Goal: Task Accomplishment & Management: Use online tool/utility

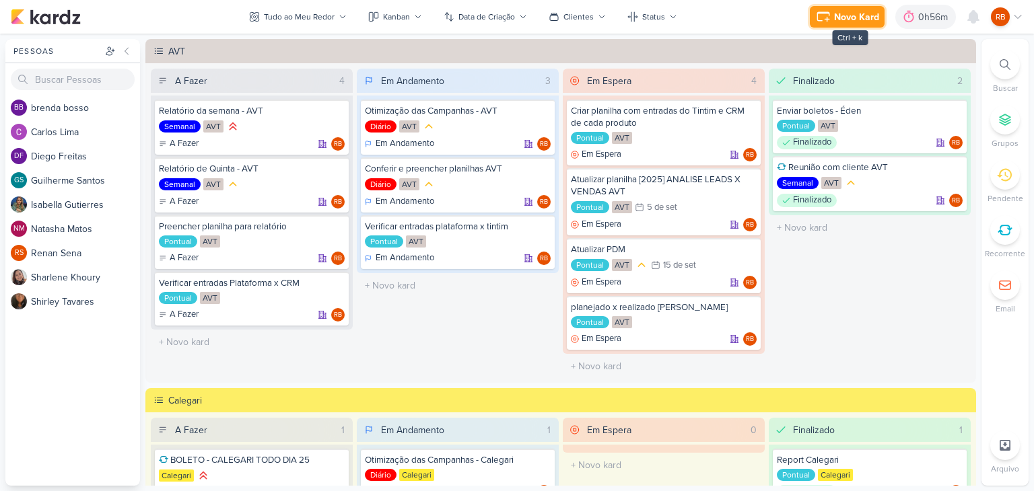
click at [842, 13] on div "Novo Kard" at bounding box center [856, 17] width 45 height 14
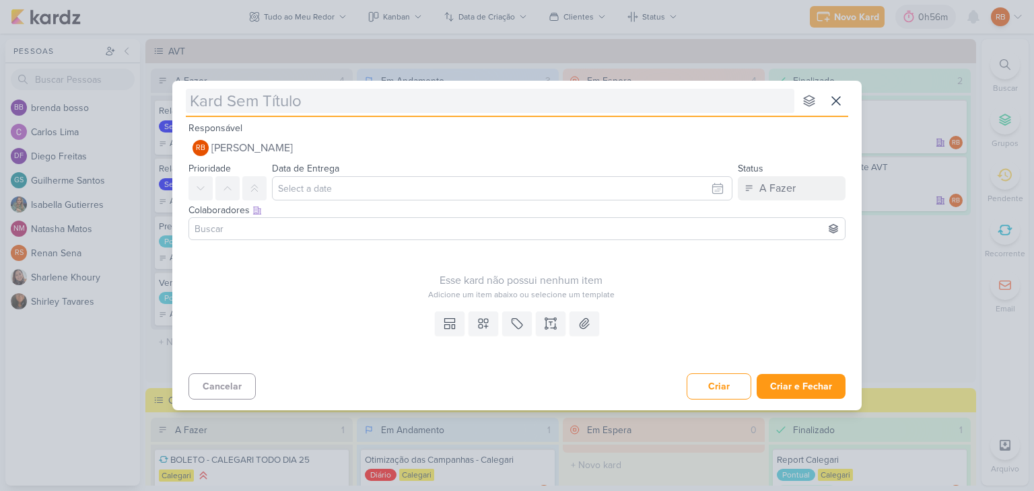
click at [450, 98] on input "text" at bounding box center [490, 101] width 608 height 24
type input "Doc"
type input "Doc c"
type input "Doc com as"
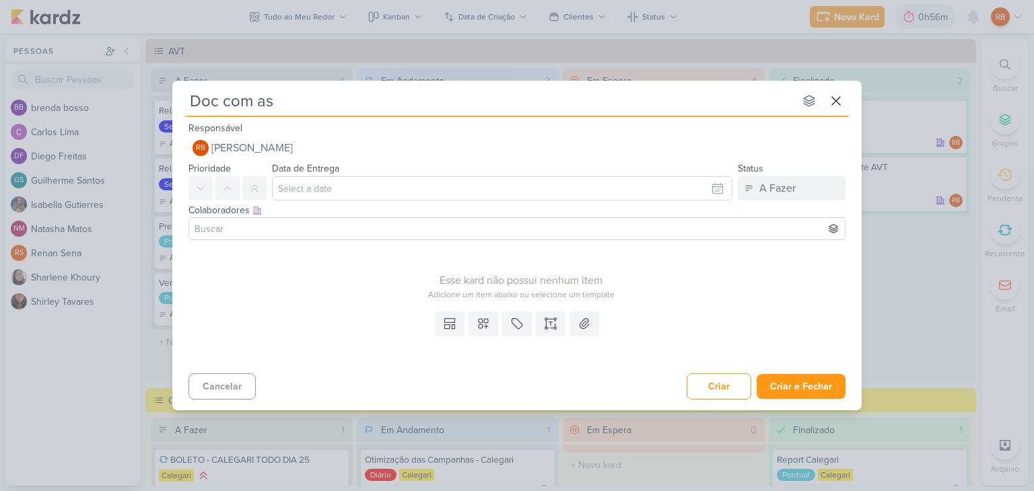
paste input "AVT | Segmentação dos Públicos"
type input "Doc com as AVT | Segmentação dos Públicos"
drag, startPoint x: 316, startPoint y: 99, endPoint x: 276, endPoint y: 98, distance: 39.7
click at [276, 98] on input "Doc com as AVT | Segmentação dos Públicos" at bounding box center [490, 101] width 608 height 24
type input "Doc com as Segmentação dos Públicos"
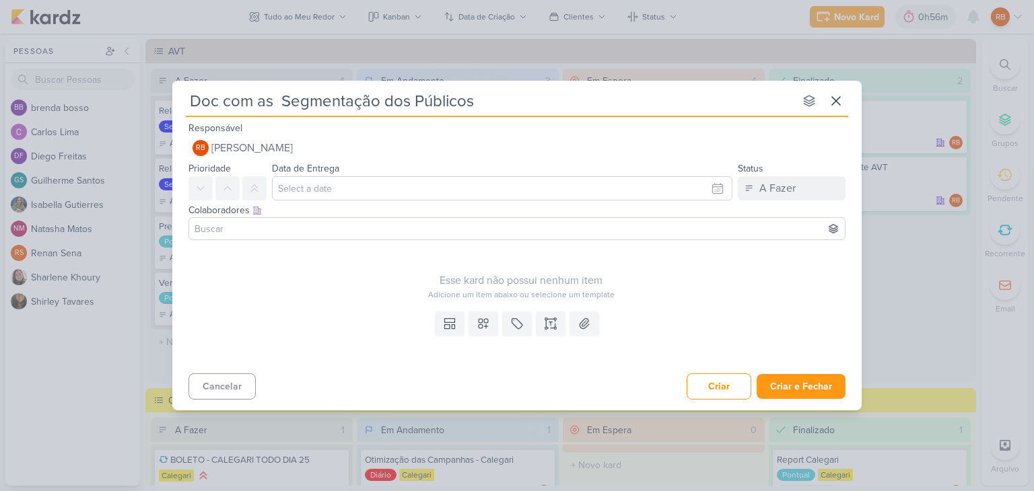
type input "Doc com as Segmentação dos Públicos"
click at [519, 100] on input "Doc com as Segmentação dos Públicos" at bounding box center [490, 101] width 608 height 24
paste input "AVT |"
type input "Doc com as Segmentação dos Públicos AVT |"
type input "Doc com as Segmentação dos Públicos AVT"
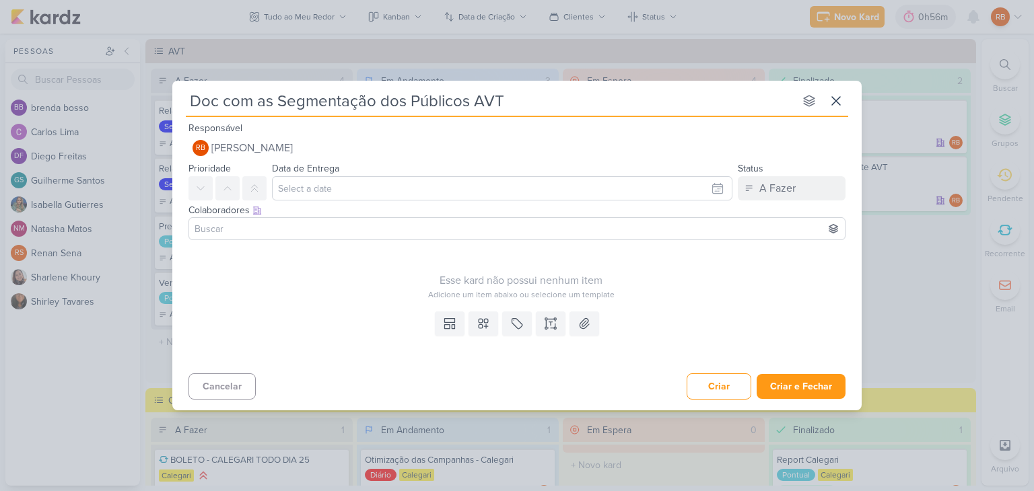
click at [462, 105] on input "Doc com as Segmentação dos Públicos AVT" at bounding box center [490, 101] width 608 height 24
click at [471, 104] on input "Doc com as Segmentação dos Públicos AVT" at bounding box center [490, 101] width 608 height 24
type input "Doc com as Segmentação dos Públicos - AVT"
click at [525, 330] on button at bounding box center [517, 324] width 30 height 24
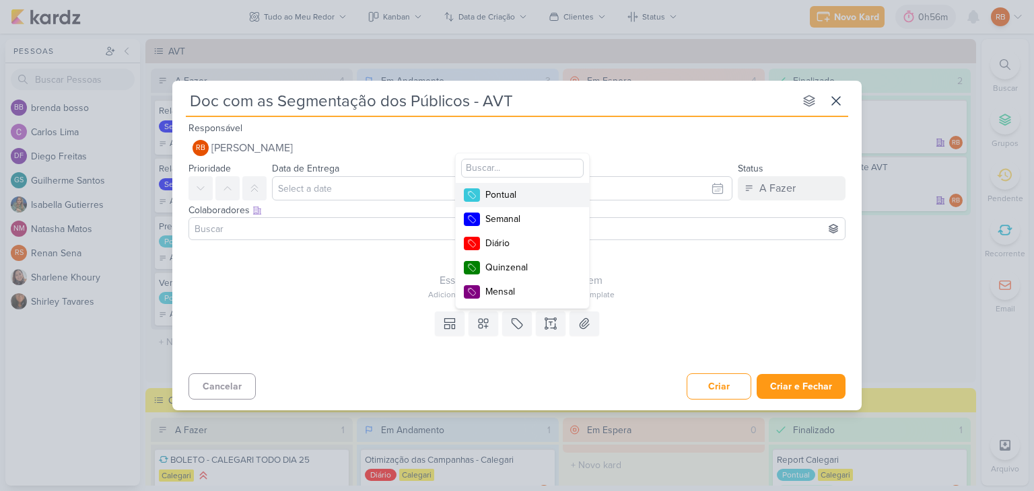
click at [520, 191] on div "Pontual" at bounding box center [529, 195] width 88 height 14
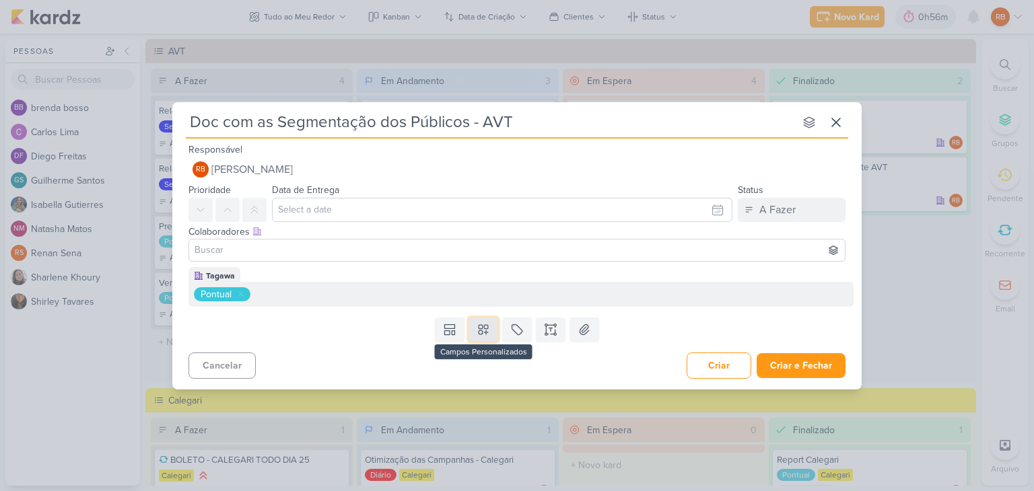
click at [486, 332] on icon at bounding box center [483, 329] width 9 height 9
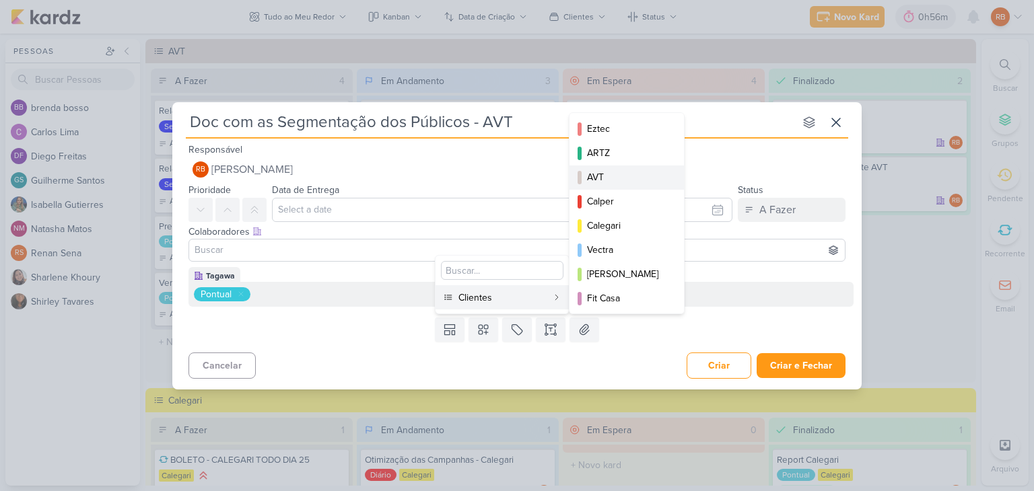
click at [637, 170] on div "AVT" at bounding box center [627, 177] width 81 height 14
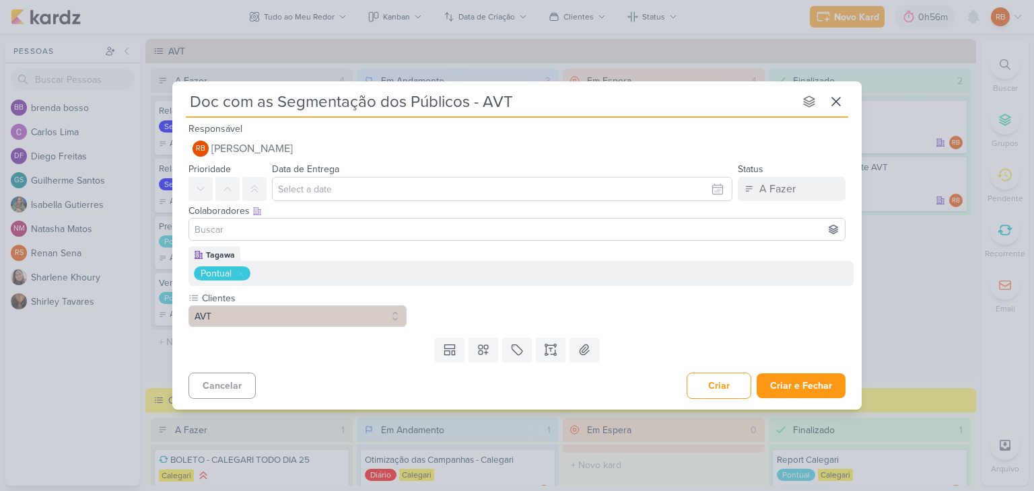
click at [812, 362] on div "Templates Campos Personalizados Clientes Eztec ARTZ AVT Calper MIP" at bounding box center [516, 350] width 689 height 35
click at [814, 378] on button "Criar e Fechar" at bounding box center [801, 386] width 89 height 25
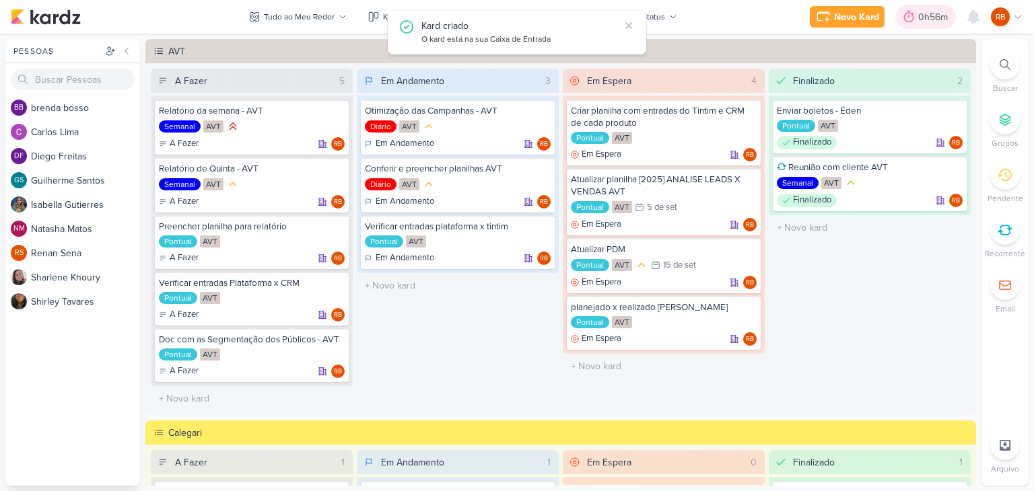
click at [930, 15] on div "0h56m" at bounding box center [935, 17] width 34 height 14
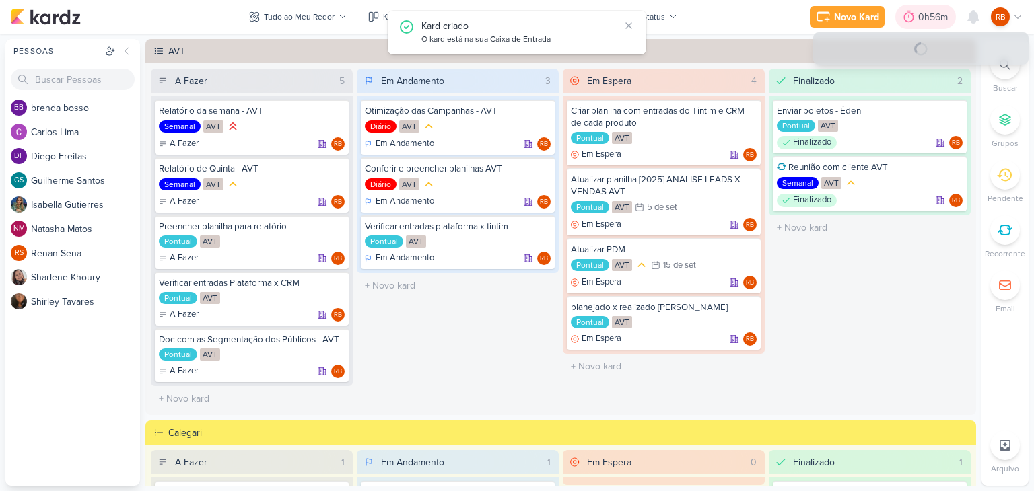
select select "0"
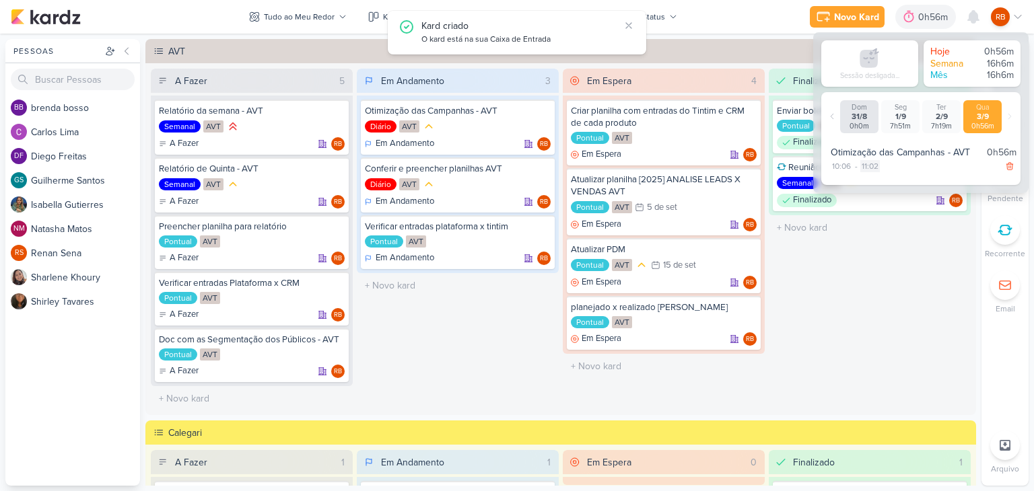
click at [878, 167] on div "11:02" at bounding box center [870, 166] width 20 height 12
select select "11"
click at [889, 182] on select "00 01 02 03 04 05 06 07 08 09 10 11 12 13 14 15 16 17 18 19 20 21 22 23 24 25 2…" at bounding box center [893, 184] width 19 height 16
click at [884, 176] on select "00 01 02 03 04 05 06 07 08 09 10 11 12 13 14 15 16 17 18 19 20 21 22 23 24 25 2…" at bounding box center [893, 184] width 19 height 16
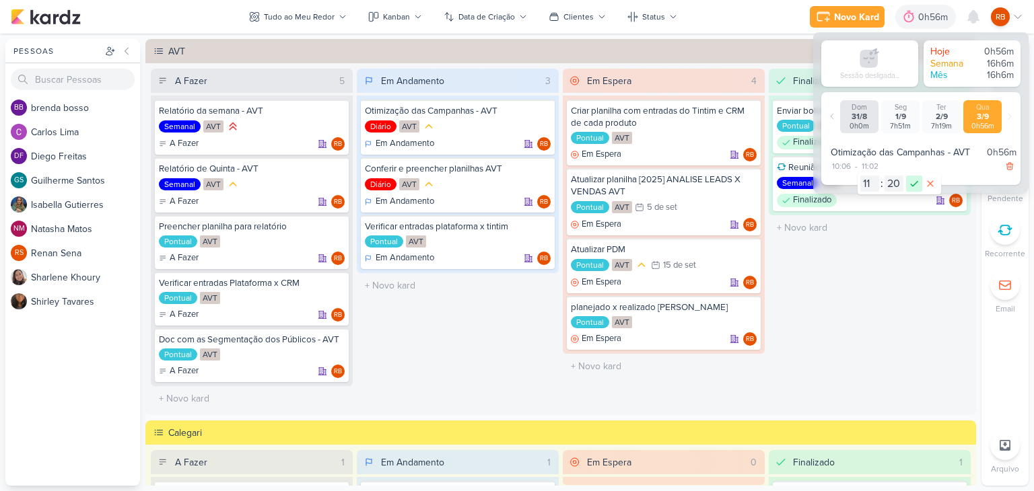
click at [910, 183] on icon at bounding box center [914, 184] width 16 height 16
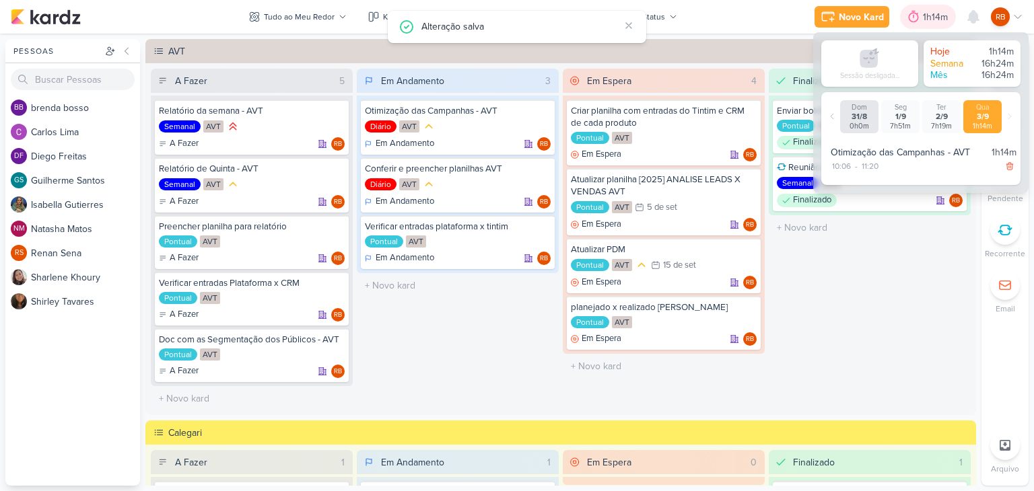
click at [923, 20] on div "1h14m" at bounding box center [937, 17] width 29 height 14
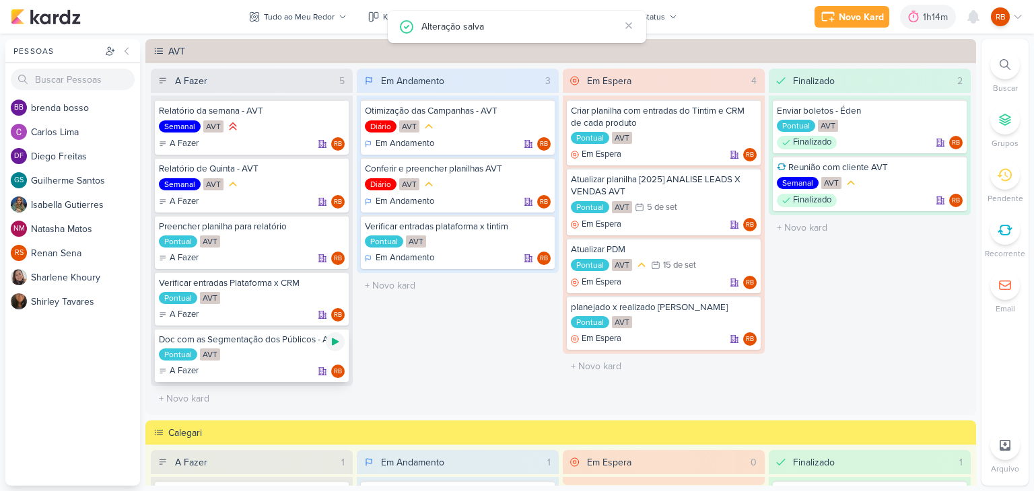
click at [332, 339] on icon at bounding box center [335, 342] width 7 height 7
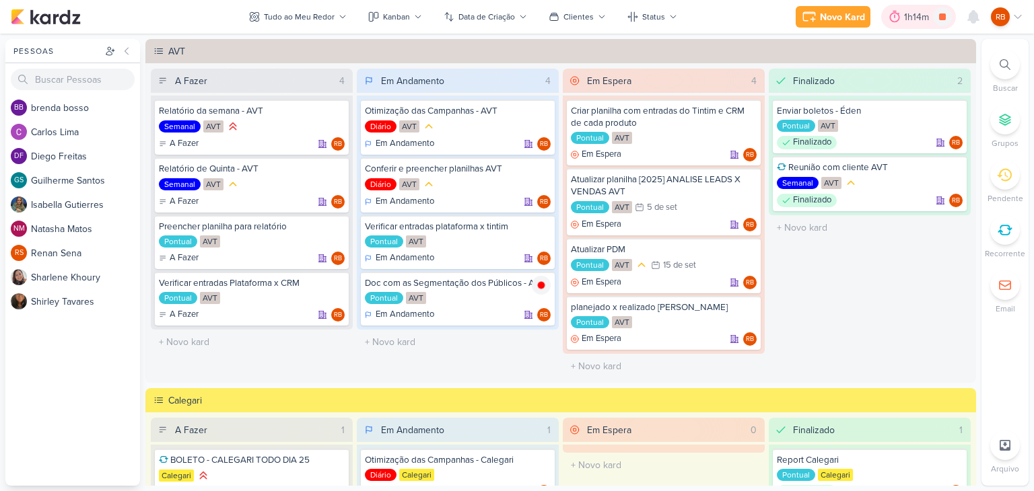
click at [924, 16] on div "1h14m" at bounding box center [918, 17] width 29 height 14
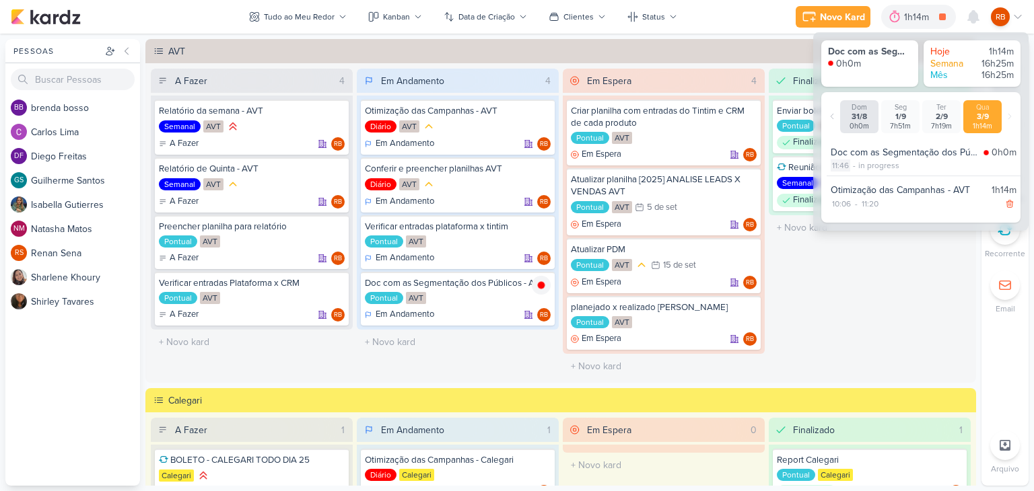
click at [840, 162] on div "11:46" at bounding box center [841, 166] width 20 height 12
click at [861, 181] on select "00 01 02 03 04 05 06 07 08 09 10 11 12 13 14 15 16 17 18 19 20 21 22 23 24 25 2…" at bounding box center [864, 183] width 19 height 16
select select "36"
click at [855, 175] on select "00 01 02 03 04 05 06 07 08 09 10 11 12 13 14 15 16 17 18 19 20 21 22 23 24 25 2…" at bounding box center [864, 183] width 19 height 16
click at [884, 184] on icon at bounding box center [884, 183] width 16 height 16
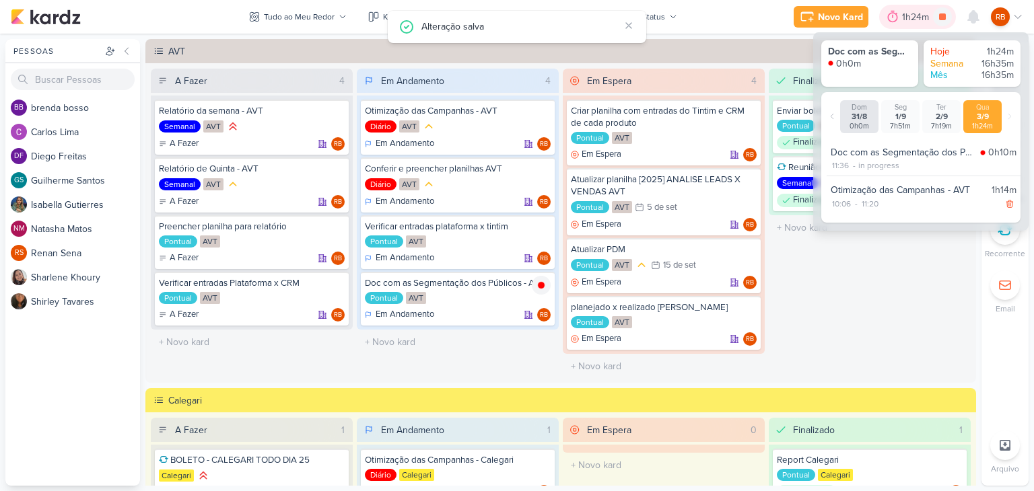
click at [904, 15] on div "1h24m" at bounding box center [917, 17] width 31 height 14
